Goal: Task Accomplishment & Management: Manage account settings

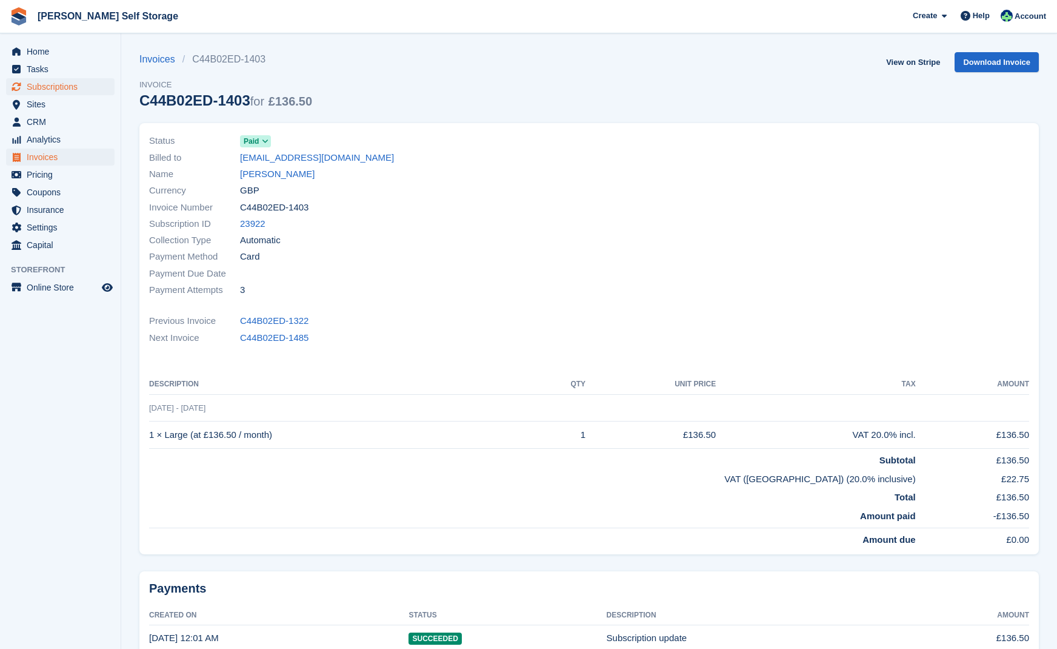
click at [60, 85] on span "Subscriptions" at bounding box center [63, 86] width 73 height 17
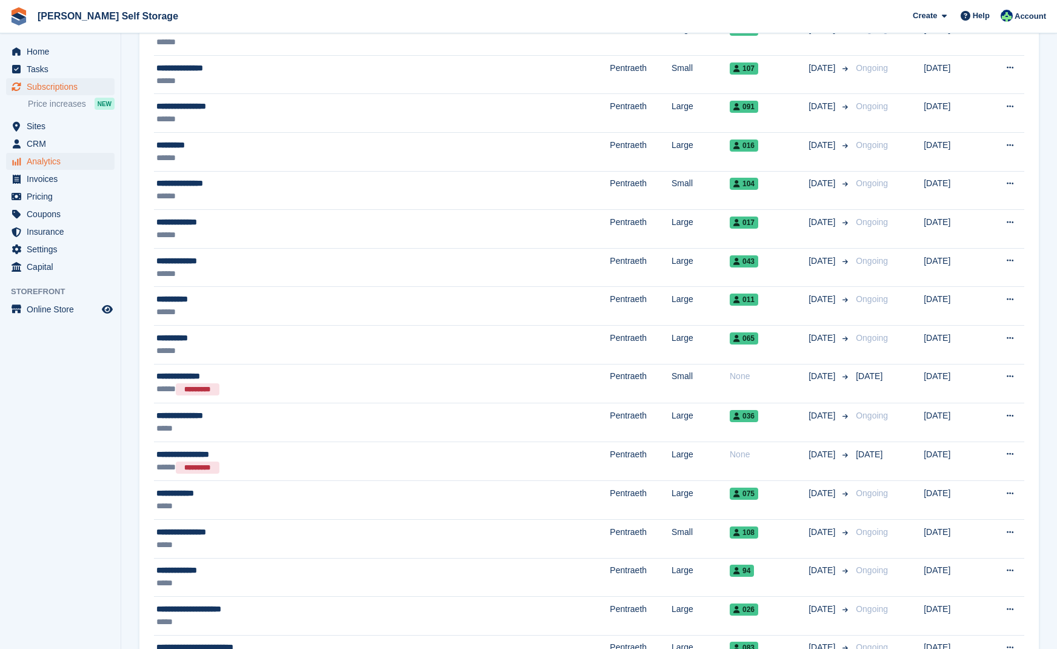
scroll to position [318, 0]
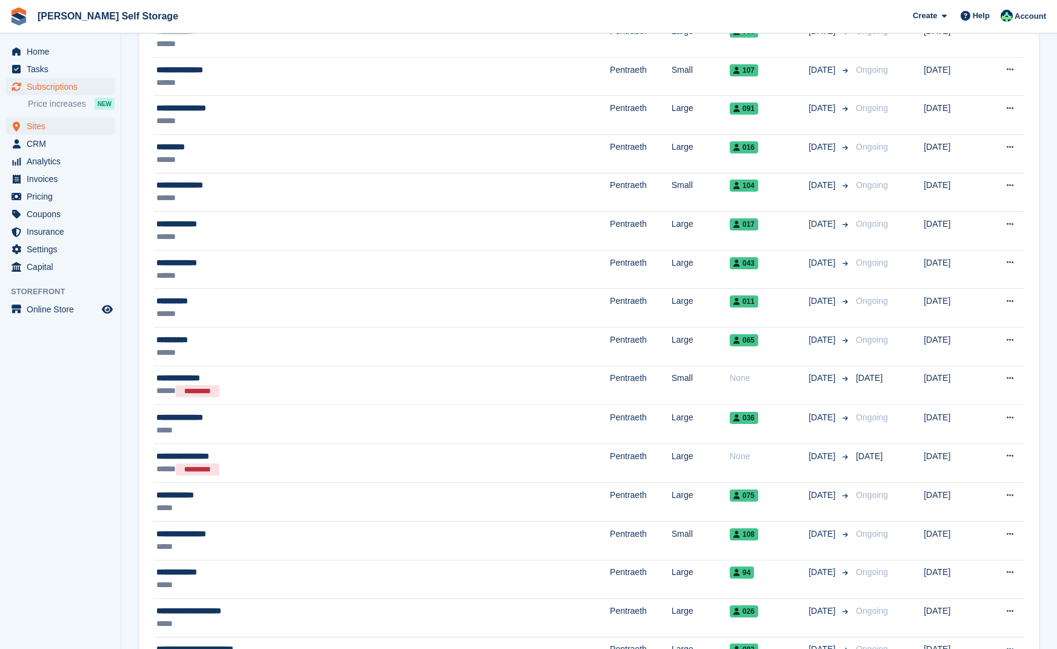
drag, startPoint x: 49, startPoint y: 130, endPoint x: 85, endPoint y: 125, distance: 36.1
click at [50, 130] on span "Sites" at bounding box center [63, 126] width 73 height 17
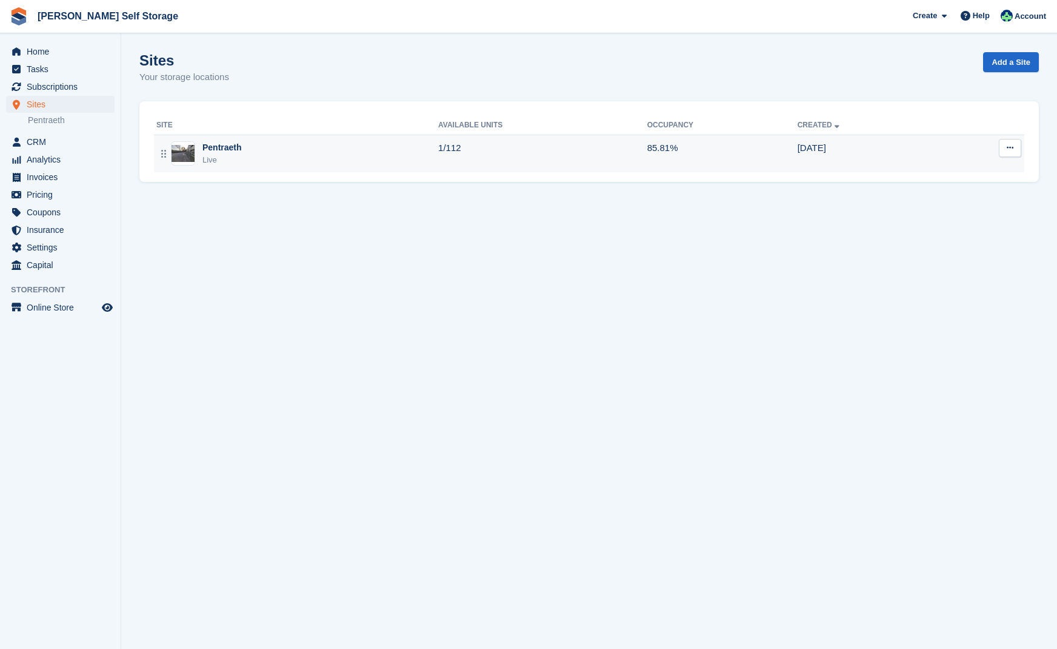
click at [210, 145] on div "Pentraeth" at bounding box center [221, 147] width 39 height 13
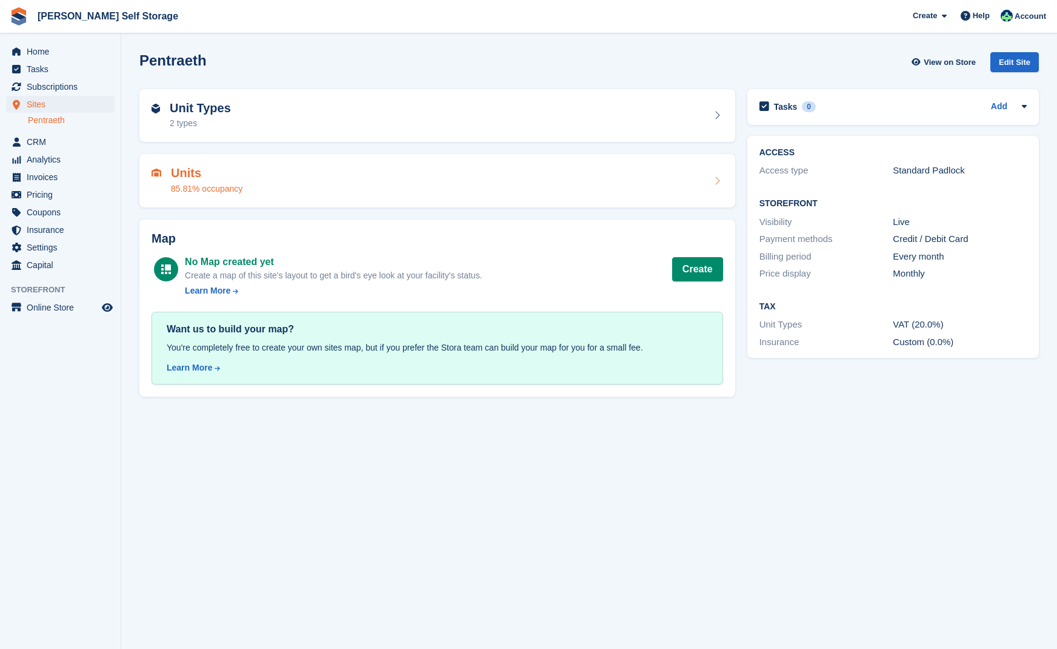
click at [211, 182] on div "85.81% occupancy" at bounding box center [207, 188] width 72 height 13
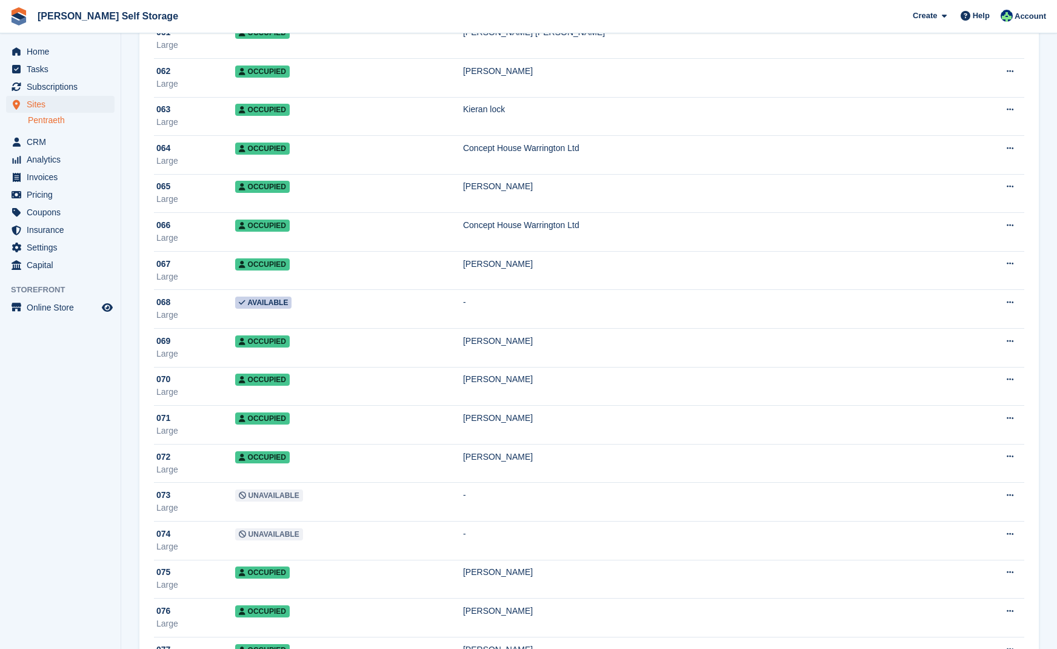
scroll to position [2373, 0]
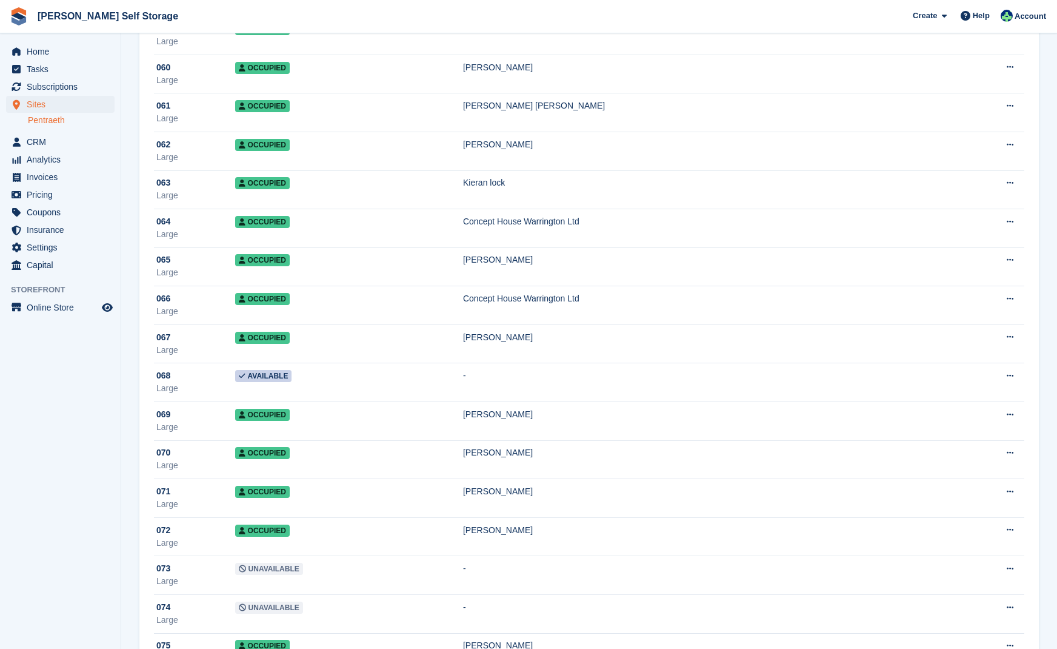
drag, startPoint x: 167, startPoint y: 7, endPoint x: 176, endPoint y: 8, distance: 9.8
click at [176, 9] on span "Pritchard's Self Storage Create Subscription Invoice Contact Deal Discount Page…" at bounding box center [528, 16] width 1057 height 33
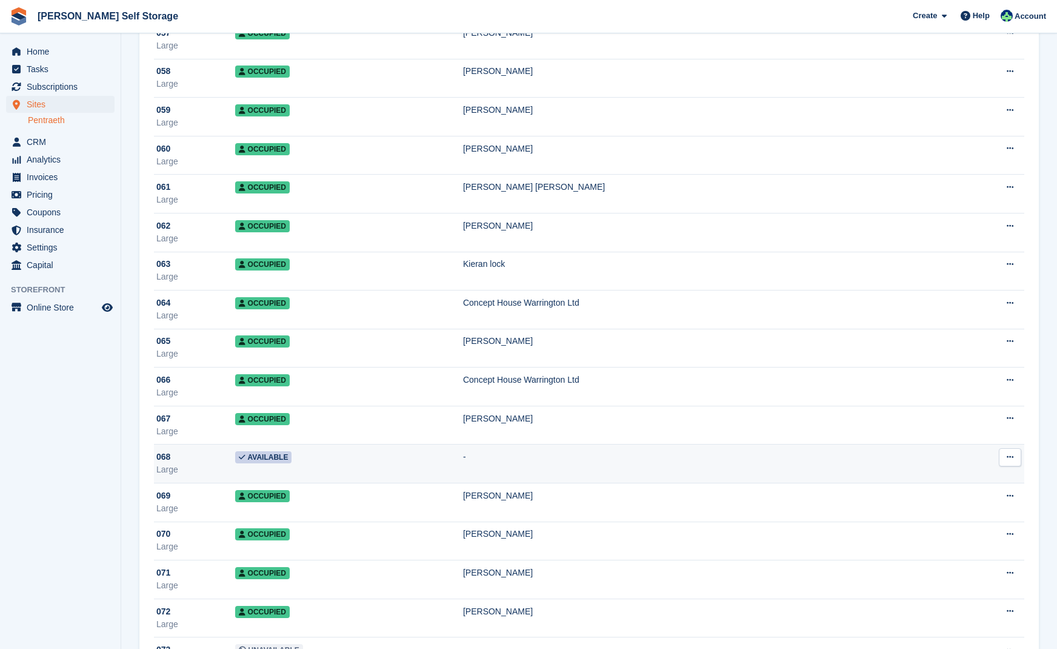
scroll to position [2293, 1]
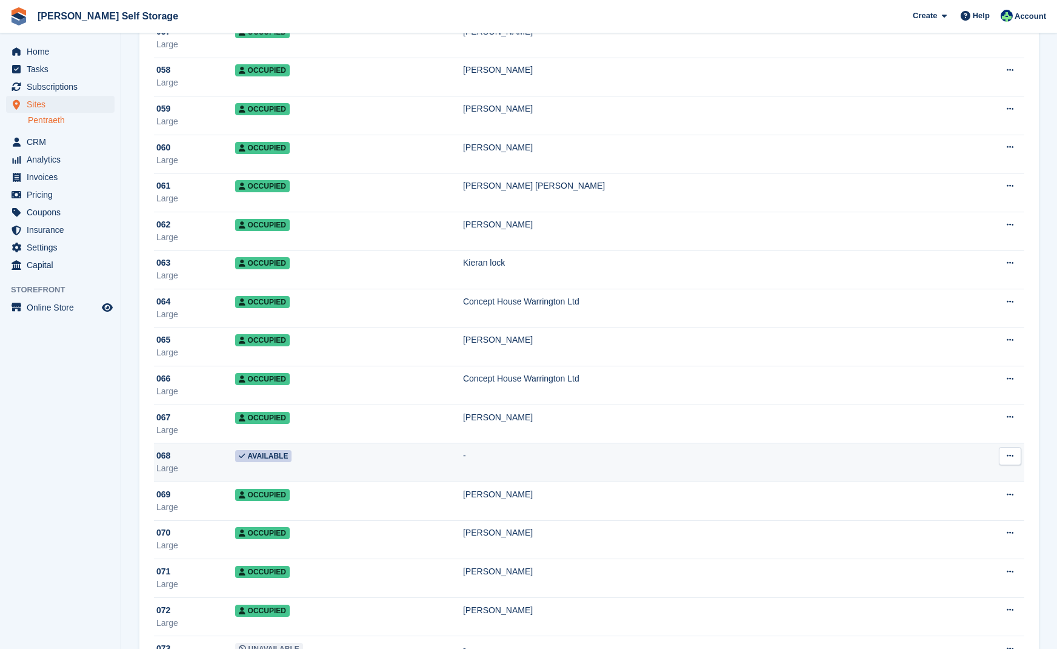
click at [1009, 456] on icon at bounding box center [1010, 456] width 7 height 8
click at [607, 458] on td "-" at bounding box center [701, 462] width 476 height 39
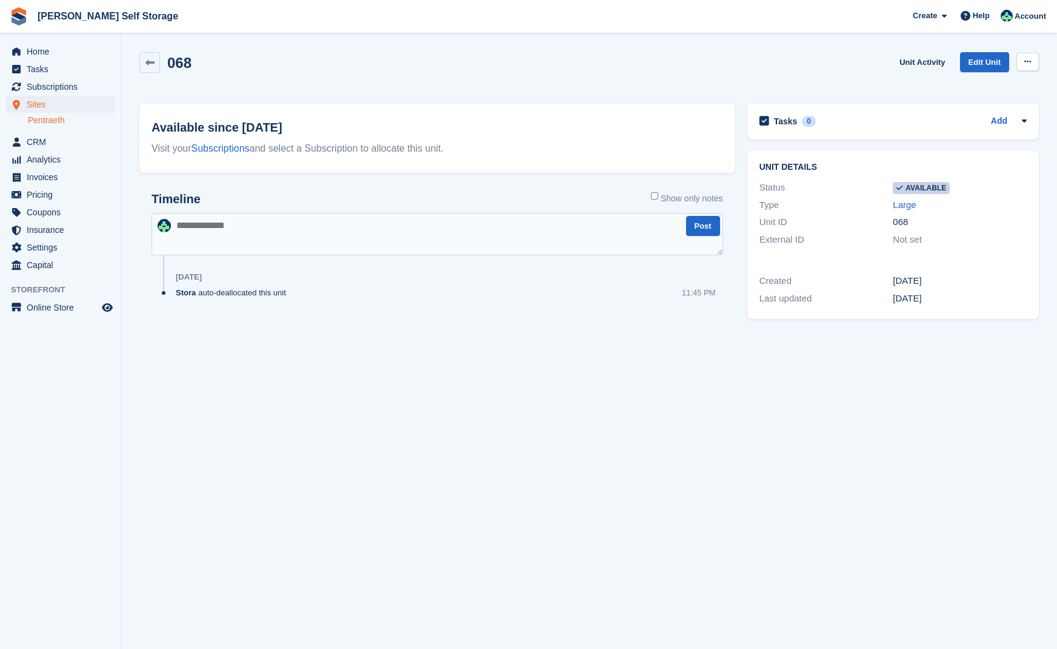
click at [1021, 62] on button at bounding box center [1028, 62] width 22 height 18
click at [966, 84] on p "Make unavailable" at bounding box center [980, 86] width 105 height 16
click at [769, 296] on div "Last updated" at bounding box center [827, 299] width 134 height 14
click at [54, 87] on span "Subscriptions" at bounding box center [63, 86] width 73 height 17
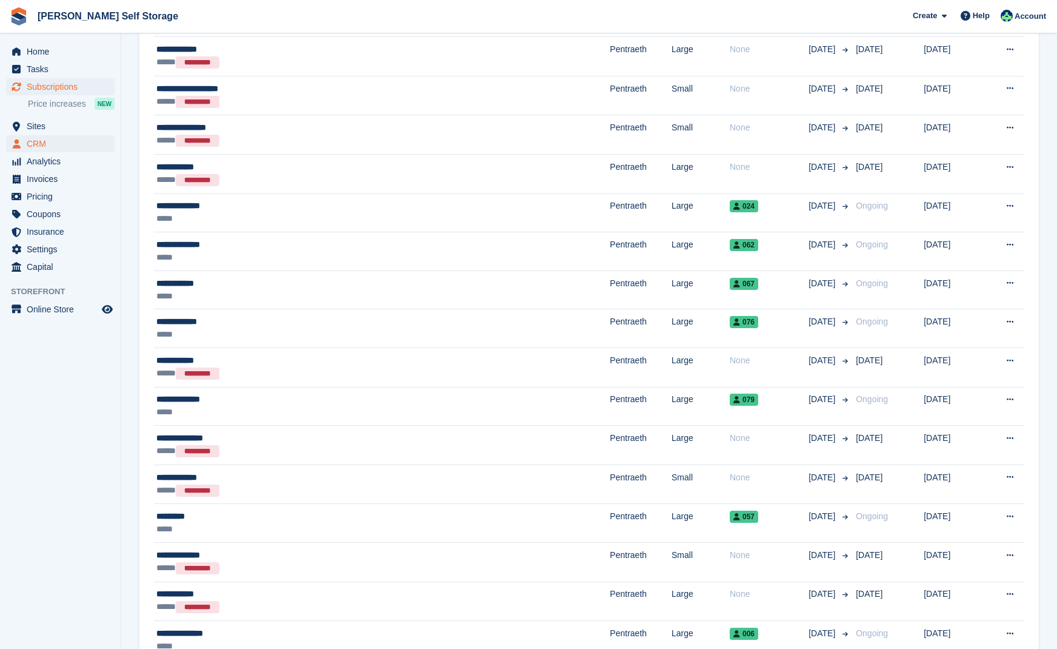
scroll to position [1353, 0]
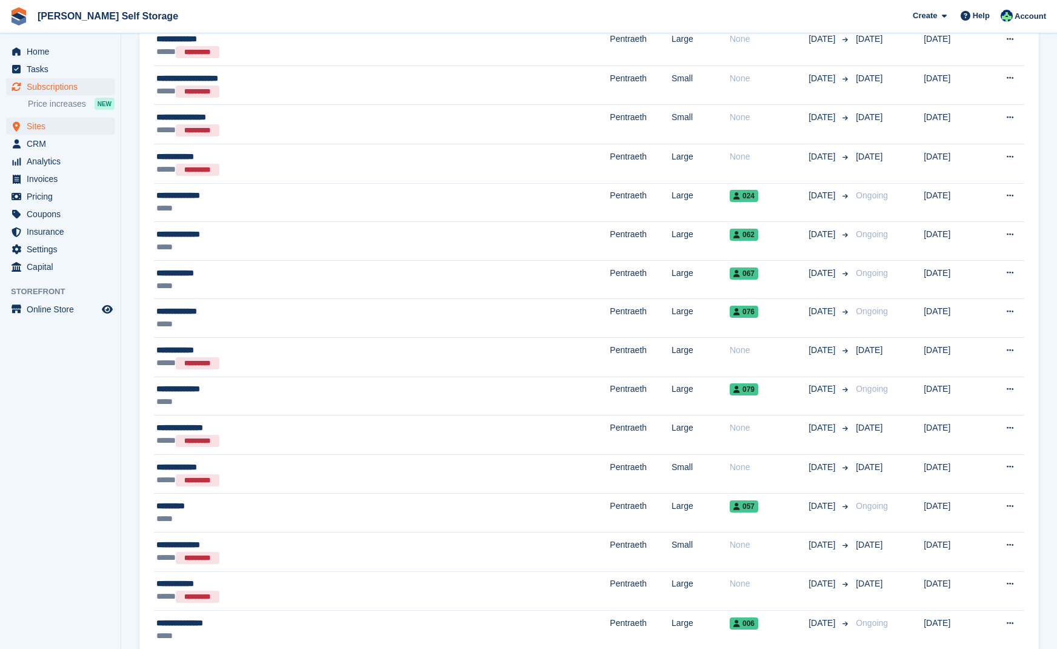
click at [42, 122] on span "Sites" at bounding box center [63, 126] width 73 height 17
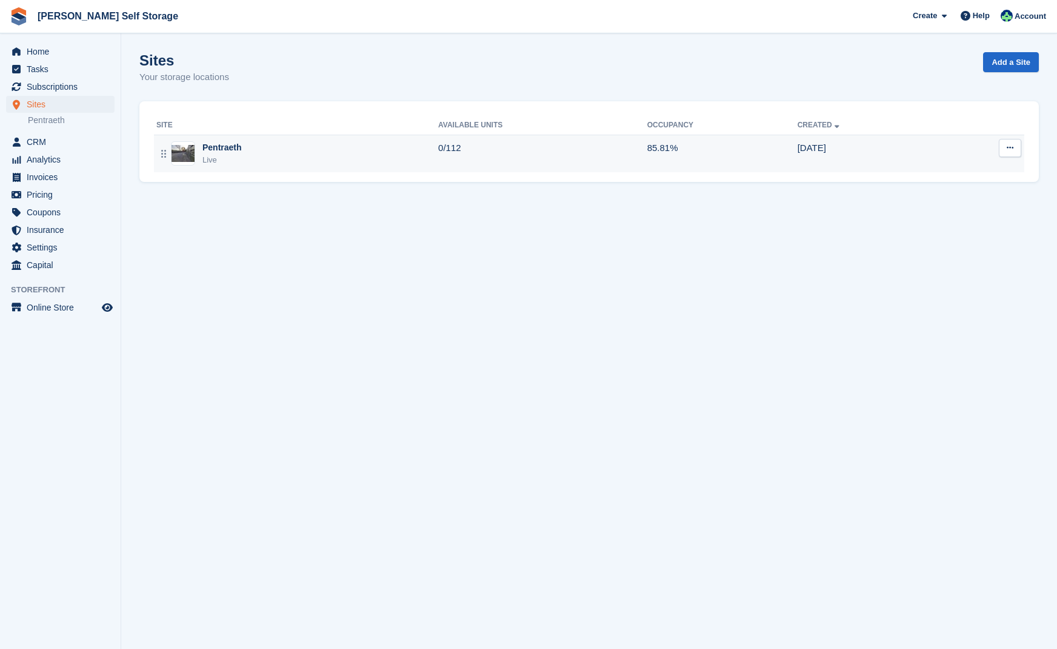
click at [239, 145] on div "Pentraeth" at bounding box center [221, 147] width 39 height 13
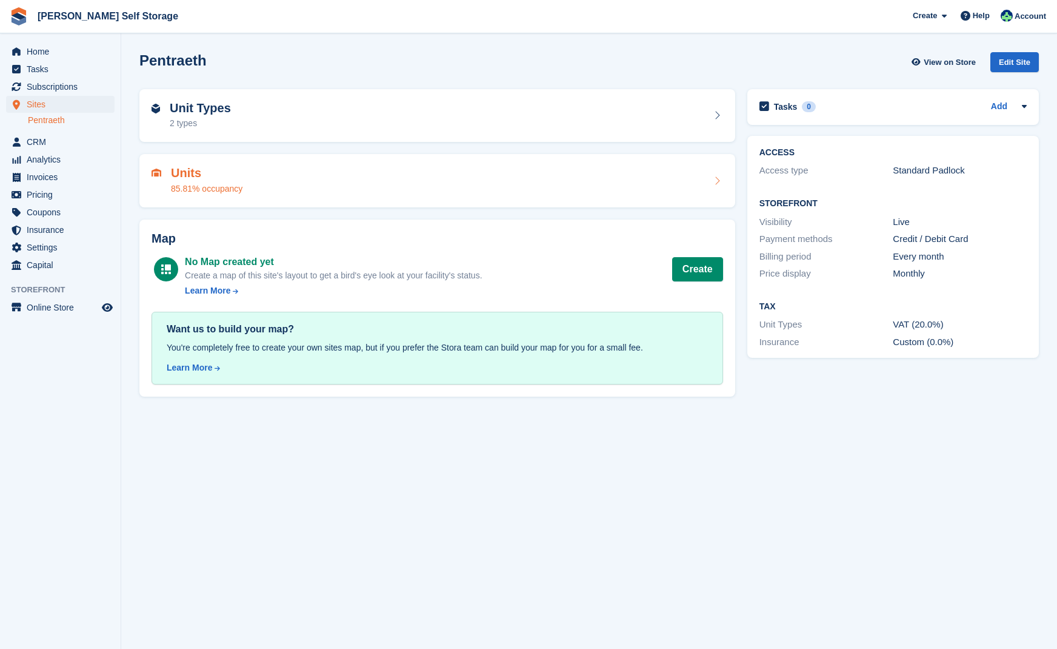
click at [256, 172] on div "Units 85.81% occupancy" at bounding box center [438, 180] width 572 height 29
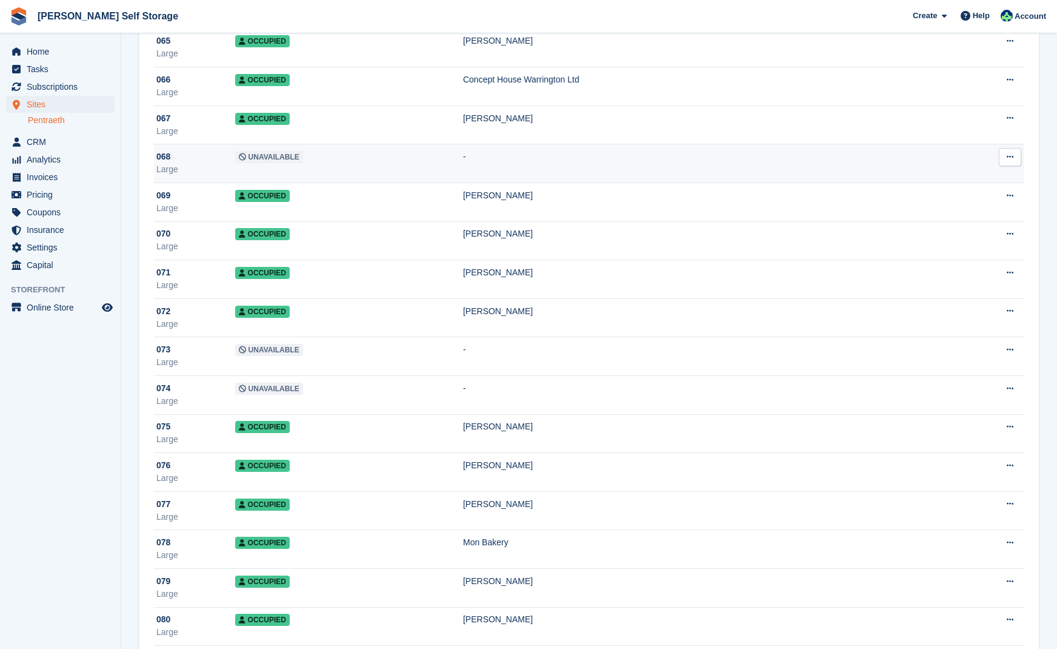
scroll to position [2592, 0]
click at [1015, 156] on button at bounding box center [1010, 157] width 22 height 18
click at [574, 163] on td "-" at bounding box center [701, 163] width 476 height 39
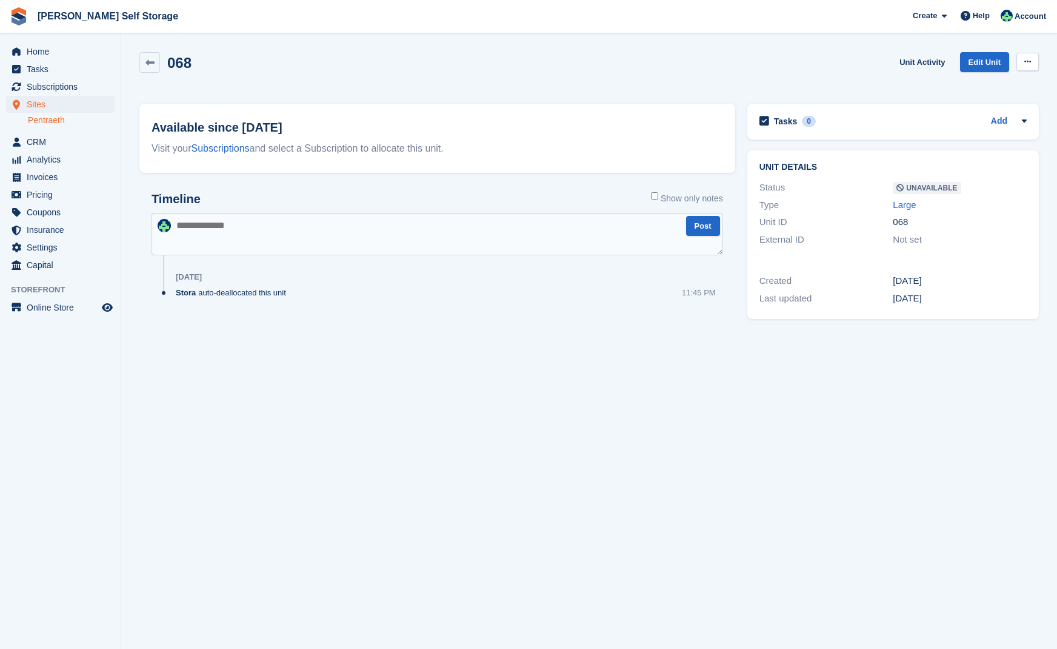
click at [1030, 61] on icon at bounding box center [1027, 62] width 7 height 8
click at [963, 81] on p "Make Available" at bounding box center [980, 86] width 105 height 16
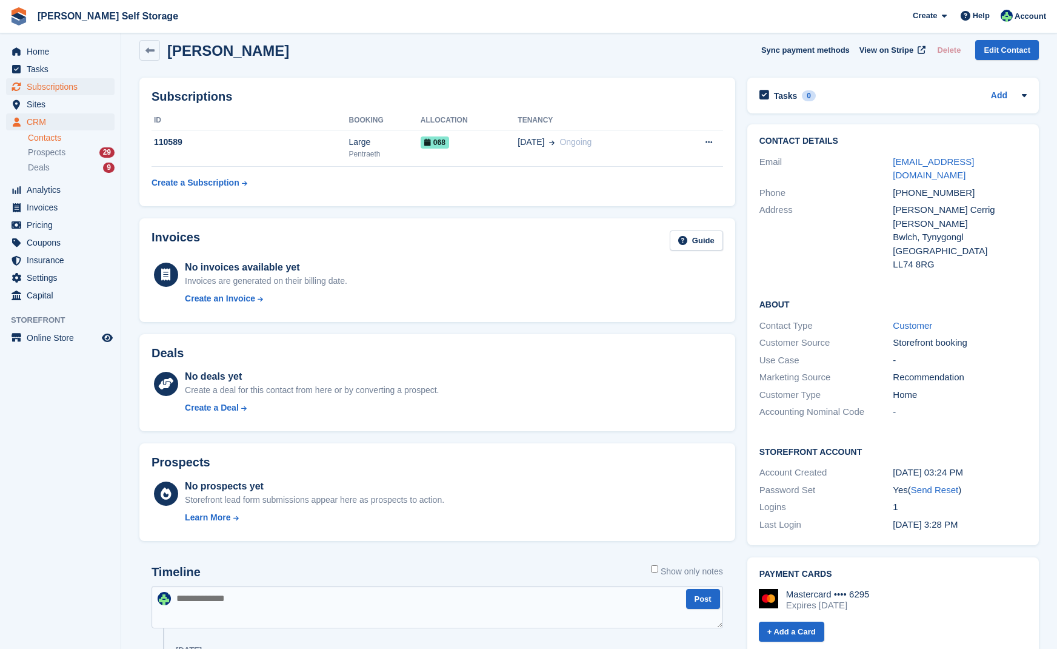
scroll to position [12, 0]
drag, startPoint x: 54, startPoint y: 87, endPoint x: 68, endPoint y: 88, distance: 14.0
click at [54, 87] on span "Subscriptions" at bounding box center [63, 86] width 73 height 17
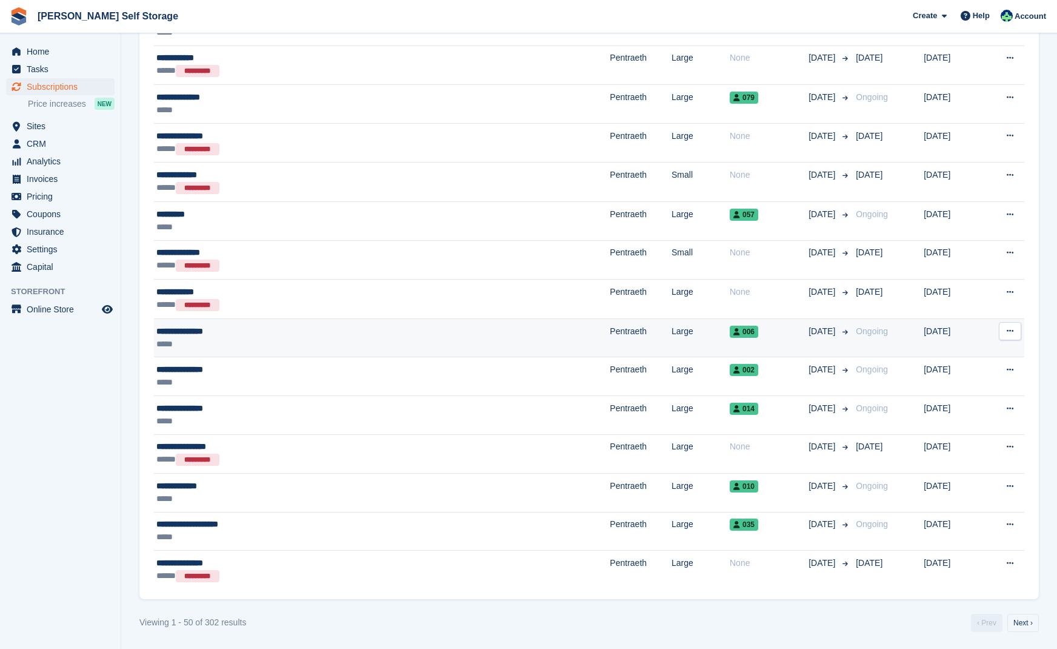
scroll to position [1683, 0]
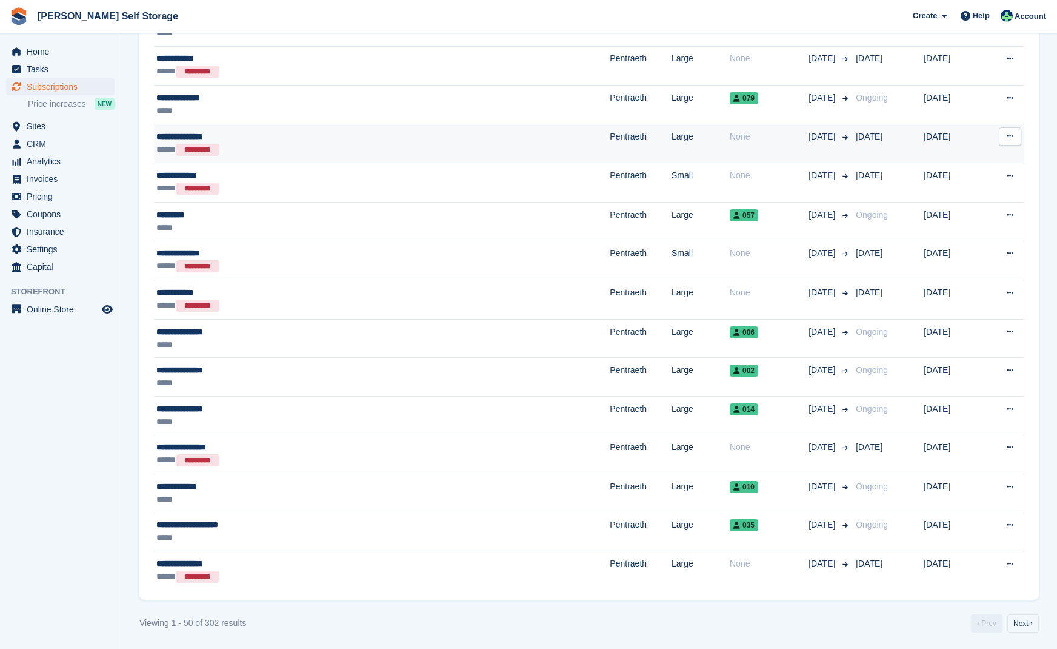
drag, startPoint x: 36, startPoint y: 123, endPoint x: 199, endPoint y: 122, distance: 163.1
click at [36, 122] on span "Sites" at bounding box center [63, 126] width 73 height 17
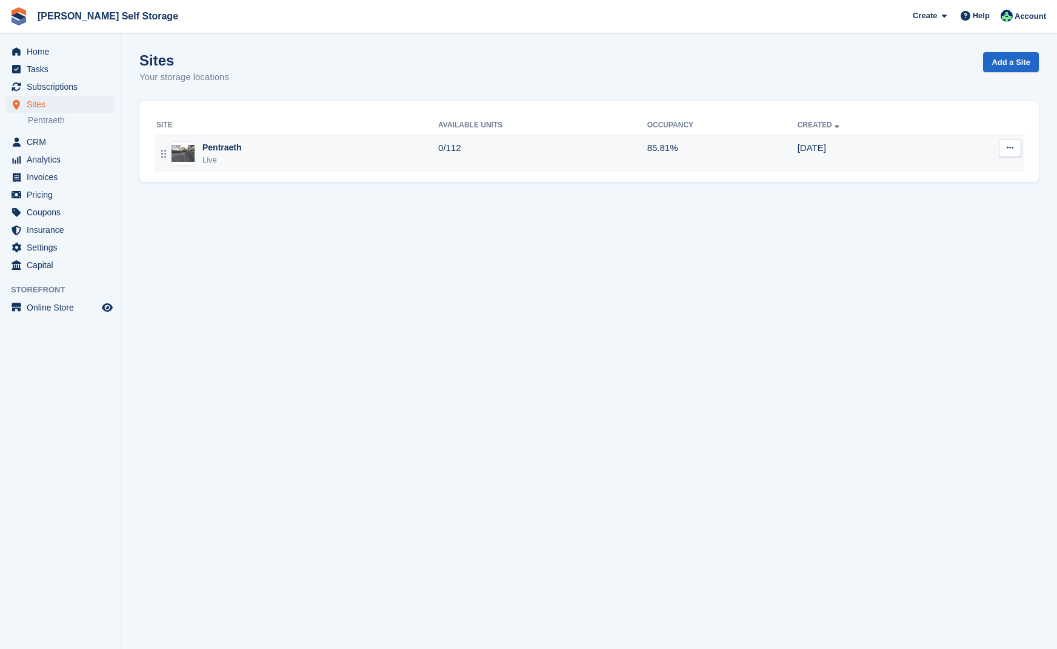
click at [216, 148] on div "Pentraeth" at bounding box center [221, 147] width 39 height 13
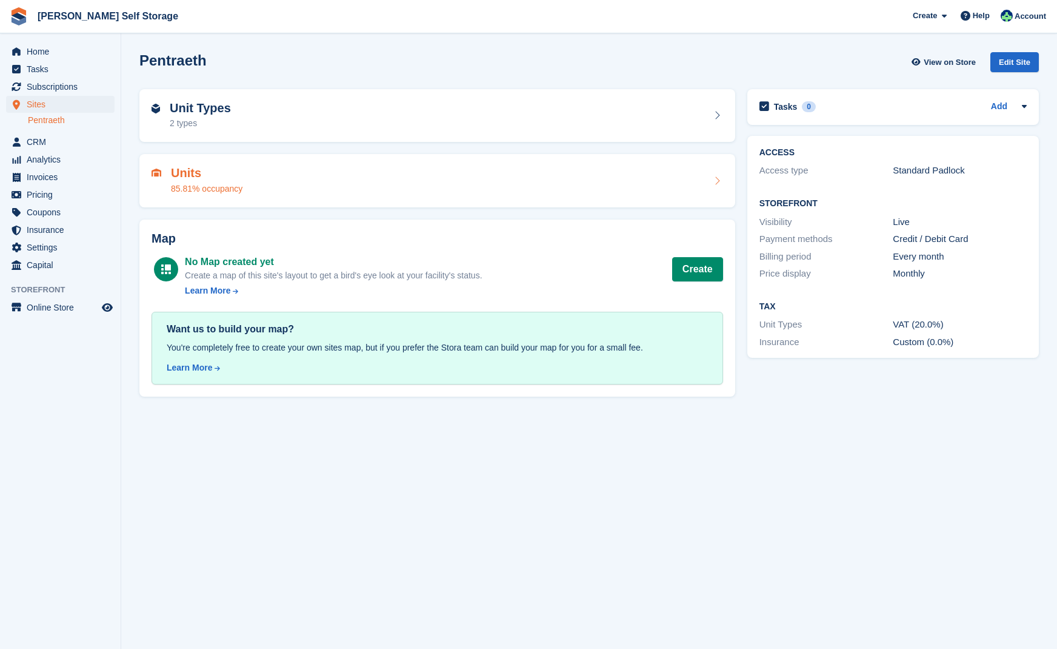
click at [180, 174] on h2 "Units" at bounding box center [207, 173] width 72 height 14
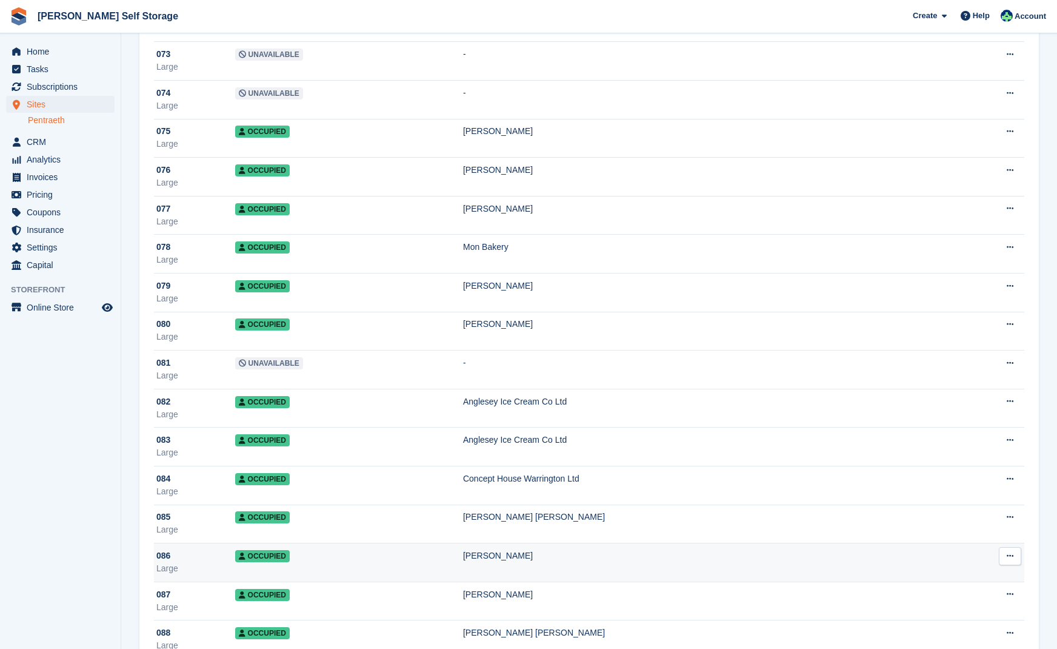
scroll to position [2885, 0]
